Goal: Information Seeking & Learning: Learn about a topic

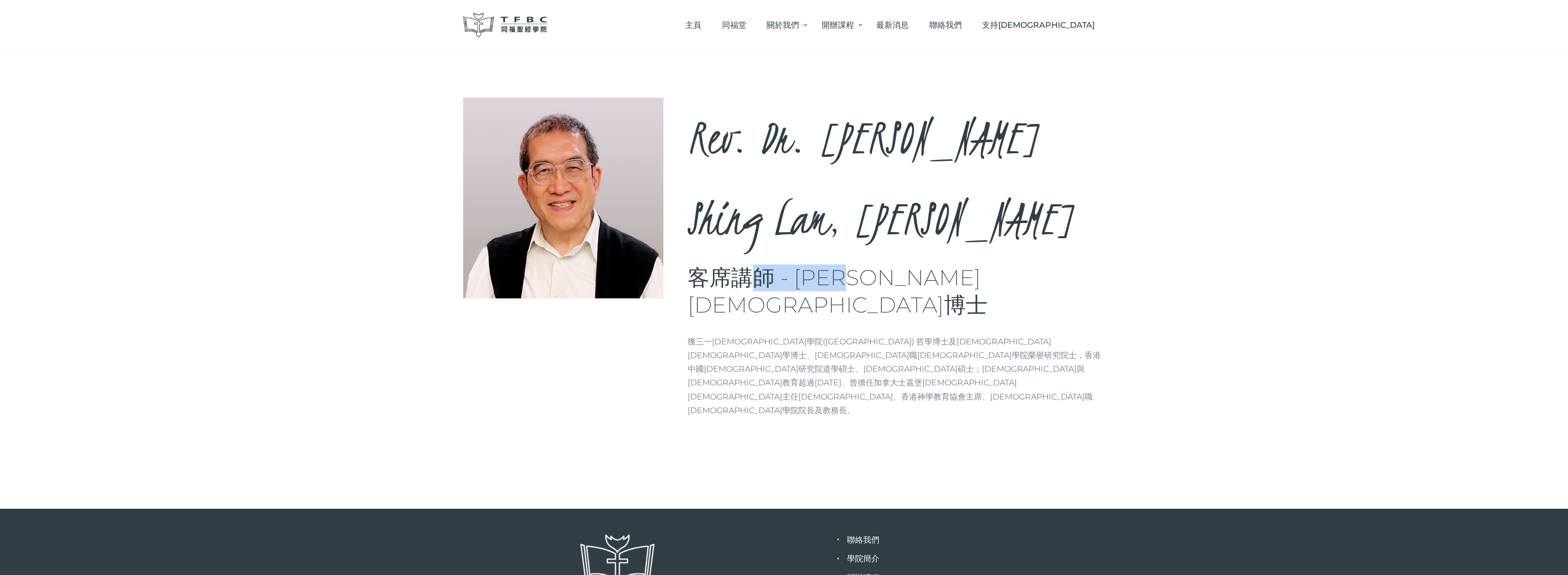
drag, startPoint x: 808, startPoint y: 198, endPoint x: 877, endPoint y: 200, distance: 69.0
click at [877, 265] on h3 "客席講師 - [PERSON_NAME][DEMOGRAPHIC_DATA]博士" at bounding box center [897, 291] width 418 height 54
click at [913, 212] on div "Rev. Dr. [PERSON_NAME], [PERSON_NAME] 客席講師 - [PERSON_NAME][DEMOGRAPHIC_DATA]博士 …" at bounding box center [897, 262] width 418 height 328
drag, startPoint x: 776, startPoint y: 231, endPoint x: 1117, endPoint y: 232, distance: 341.0
click at [1117, 232] on div "Rev. Dr. [PERSON_NAME], [PERSON_NAME] 客席講師 - [PERSON_NAME][DEMOGRAPHIC_DATA]博士 …" at bounding box center [784, 279] width 1568 height 458
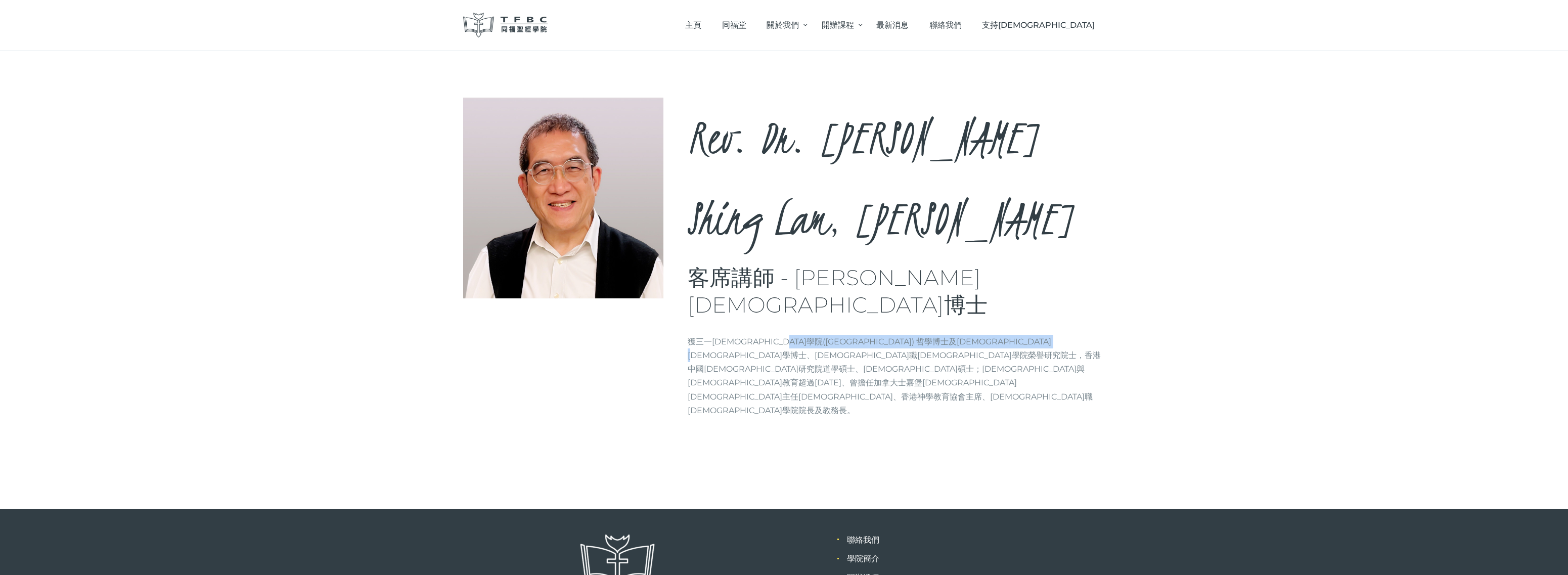
click at [1115, 234] on div "Rev. Dr. [PERSON_NAME], [PERSON_NAME] 客席講師 - [PERSON_NAME][DEMOGRAPHIC_DATA]博士 …" at bounding box center [784, 279] width 1568 height 458
drag, startPoint x: 865, startPoint y: 236, endPoint x: 997, endPoint y: 236, distance: 132.0
click at [997, 335] on p "獲三一[DEMOGRAPHIC_DATA]學院([GEOGRAPHIC_DATA]) 哲學博士及[DEMOGRAPHIC_DATA][DEMOGRAPHIC_…" at bounding box center [897, 376] width 418 height 83
click at [888, 335] on p "獲三一[DEMOGRAPHIC_DATA]學院([GEOGRAPHIC_DATA]) 哲學博士及[DEMOGRAPHIC_DATA][DEMOGRAPHIC_…" at bounding box center [897, 376] width 418 height 83
drag, startPoint x: 909, startPoint y: 251, endPoint x: 1036, endPoint y: 252, distance: 127.0
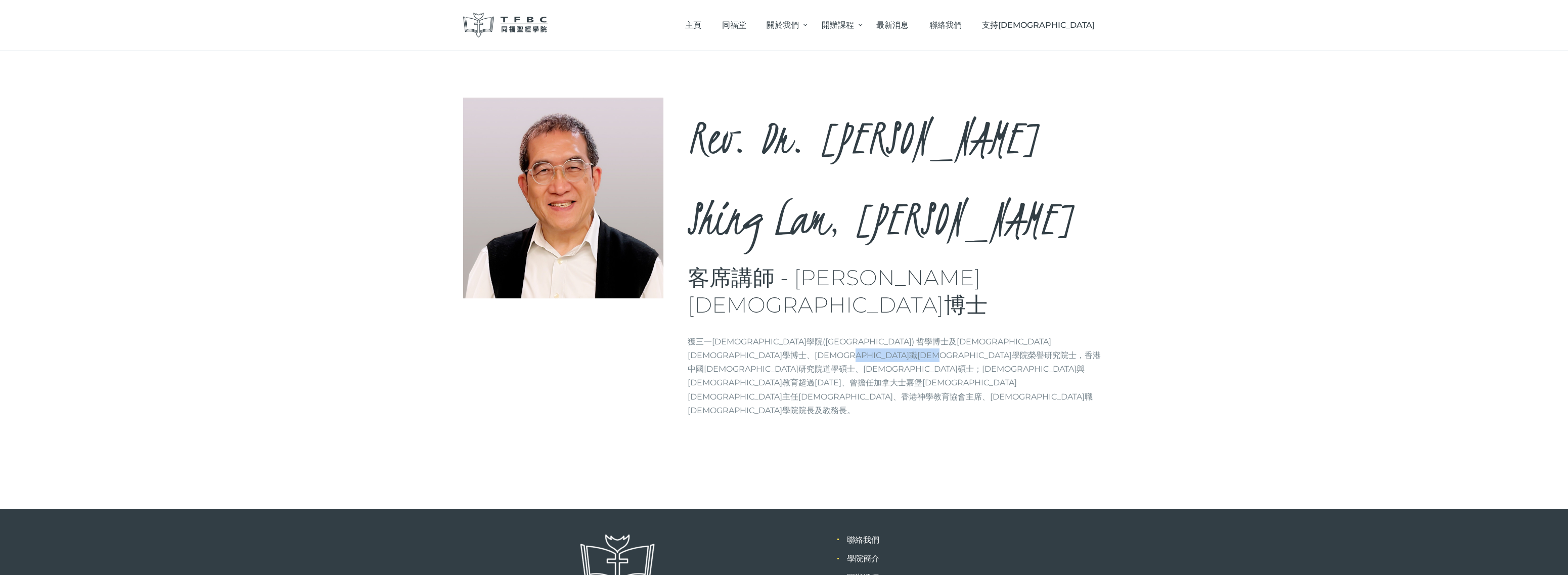
click at [1036, 335] on p "獲三一[DEMOGRAPHIC_DATA]學院([GEOGRAPHIC_DATA]) 哲學博士及[DEMOGRAPHIC_DATA][DEMOGRAPHIC_…" at bounding box center [897, 376] width 418 height 83
drag, startPoint x: 1017, startPoint y: 235, endPoint x: 1070, endPoint y: 234, distance: 53.0
click at [1070, 335] on p "獲三一[DEMOGRAPHIC_DATA]學院([GEOGRAPHIC_DATA]) 哲學博士及[DEMOGRAPHIC_DATA][DEMOGRAPHIC_…" at bounding box center [897, 376] width 418 height 83
click at [1065, 335] on p "獲三一[DEMOGRAPHIC_DATA]學院([GEOGRAPHIC_DATA]) 哲學博士及[DEMOGRAPHIC_DATA][DEMOGRAPHIC_…" at bounding box center [897, 376] width 418 height 83
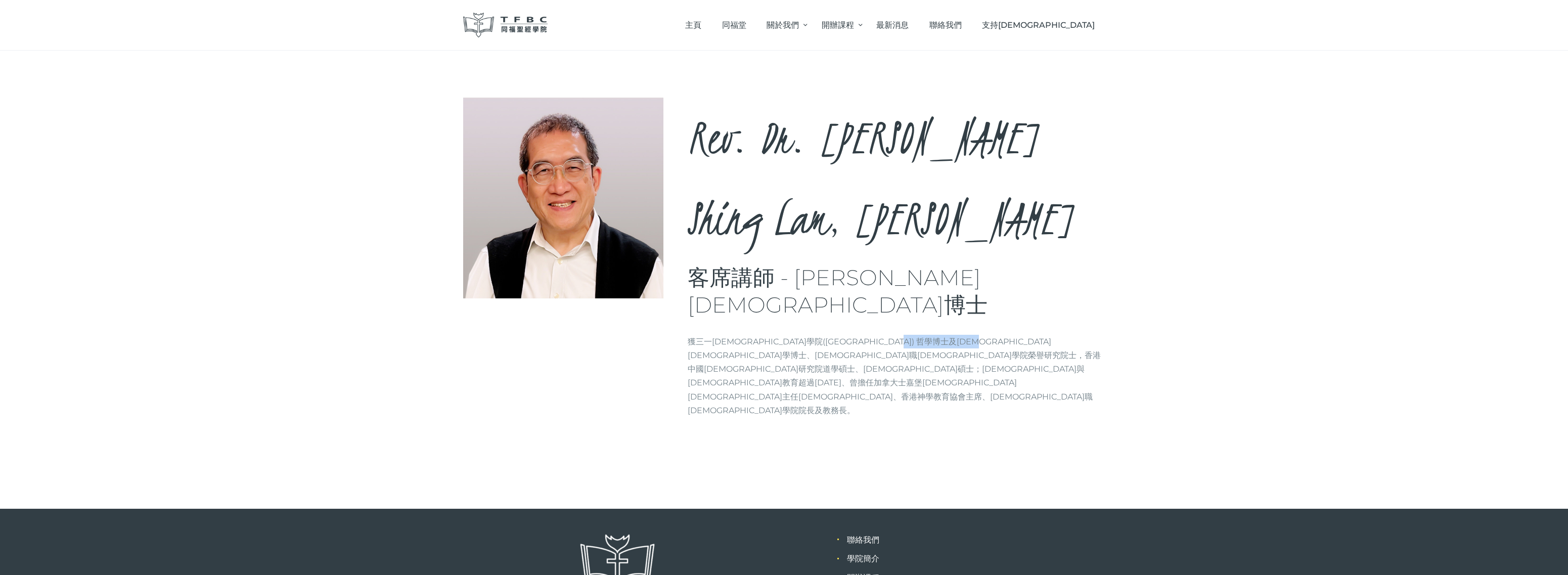
drag, startPoint x: 865, startPoint y: 231, endPoint x: 975, endPoint y: 231, distance: 110.0
click at [975, 335] on p "獲三一[DEMOGRAPHIC_DATA]學院([GEOGRAPHIC_DATA]) 哲學博士及[DEMOGRAPHIC_DATA][DEMOGRAPHIC_…" at bounding box center [897, 376] width 418 height 83
click at [980, 335] on p "獲三一[DEMOGRAPHIC_DATA]學院([GEOGRAPHIC_DATA]) 哲學博士及[DEMOGRAPHIC_DATA][DEMOGRAPHIC_…" at bounding box center [897, 376] width 418 height 83
drag, startPoint x: 946, startPoint y: 231, endPoint x: 1035, endPoint y: 231, distance: 89.0
click at [1035, 335] on p "獲三一[DEMOGRAPHIC_DATA]學院([GEOGRAPHIC_DATA]) 哲學博士及[DEMOGRAPHIC_DATA][DEMOGRAPHIC_…" at bounding box center [897, 376] width 418 height 83
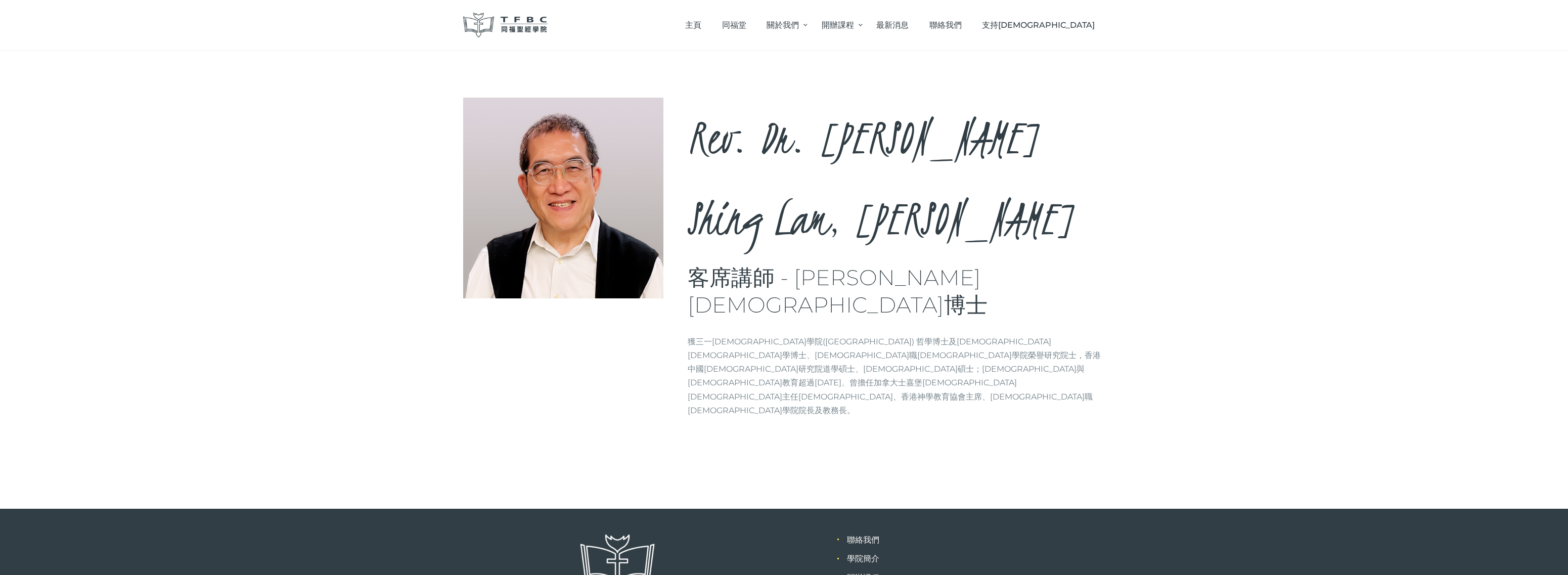
click at [1049, 335] on p "獲三一[DEMOGRAPHIC_DATA]學院([GEOGRAPHIC_DATA]) 哲學博士及[DEMOGRAPHIC_DATA][DEMOGRAPHIC_…" at bounding box center [897, 376] width 418 height 83
drag, startPoint x: 1043, startPoint y: 231, endPoint x: 1112, endPoint y: 239, distance: 69.5
click at [1112, 239] on div "Rev. Dr. [PERSON_NAME], [PERSON_NAME] 客席講師 - [PERSON_NAME][DEMOGRAPHIC_DATA]博士 …" at bounding box center [784, 279] width 1568 height 458
click at [1117, 239] on div "Rev. Dr. [PERSON_NAME], [PERSON_NAME] 客席講師 - [PERSON_NAME][DEMOGRAPHIC_DATA]博士 …" at bounding box center [784, 279] width 1568 height 458
